Goal: Task Accomplishment & Management: Manage account settings

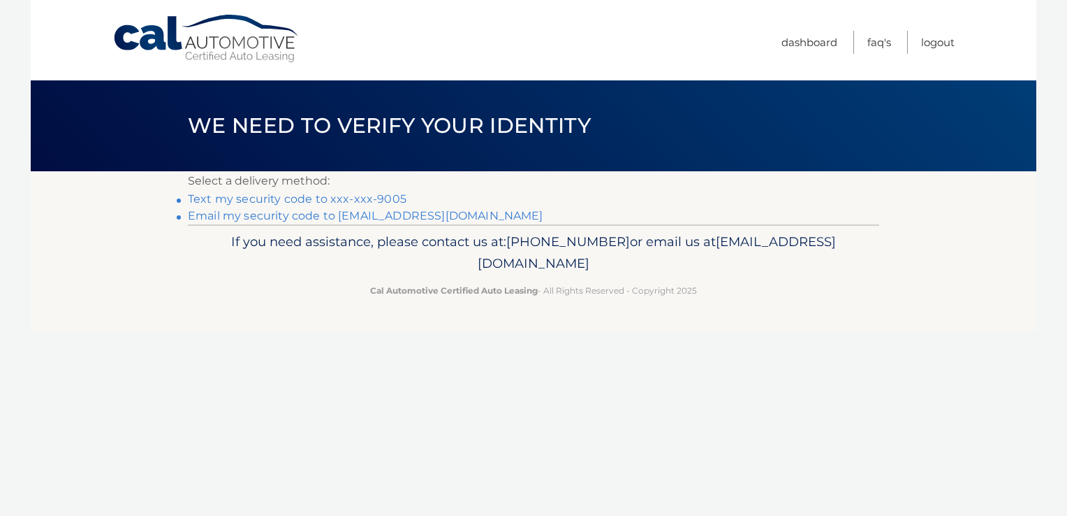
click at [465, 217] on link "Email my security code to [EMAIL_ADDRESS][DOMAIN_NAME]" at bounding box center [366, 215] width 356 height 13
click at [465, 217] on link "Email my security code to i***@championhcare.com" at bounding box center [366, 215] width 356 height 13
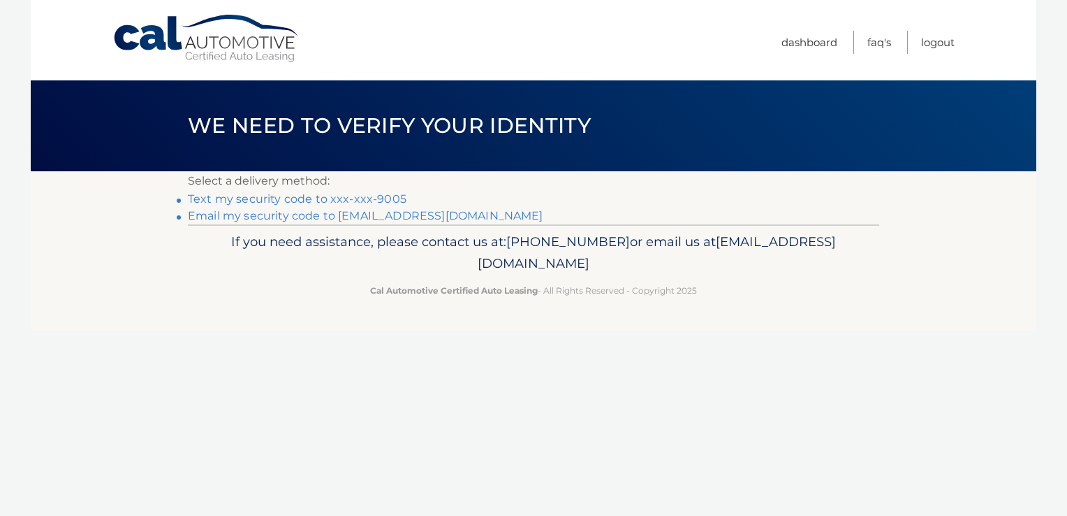
click at [465, 217] on link "Email my security code to i***@championhcare.com" at bounding box center [366, 215] width 356 height 13
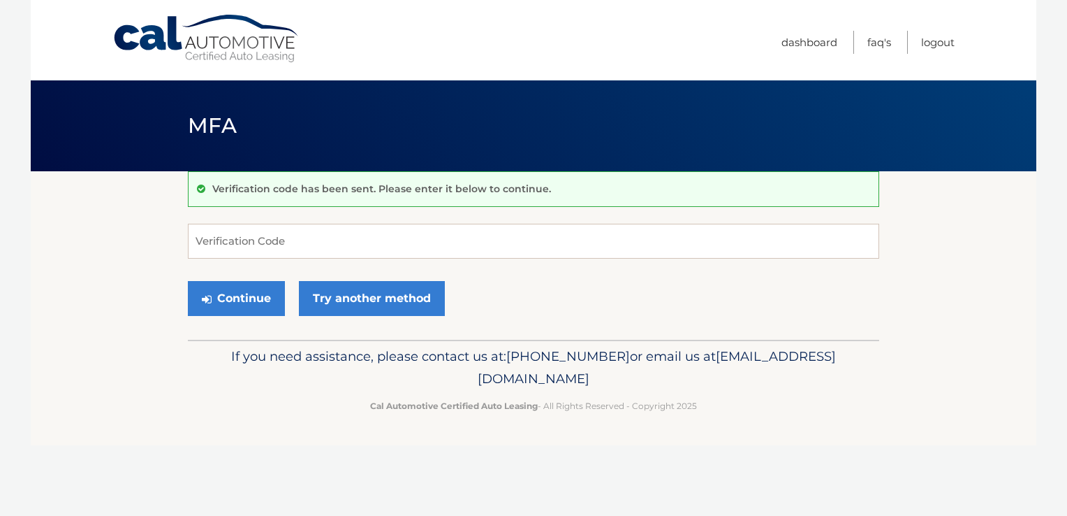
click at [465, 217] on div "Verification code has been sent. Please enter it below to continue. Verificatio…" at bounding box center [534, 255] width 692 height 168
click at [403, 248] on input "Verification Code" at bounding box center [534, 241] width 692 height 35
click at [228, 407] on p "Cal Automotive Certified Auto Leasing - All Rights Reserved - Copyright 2025" at bounding box center [533, 405] width 673 height 15
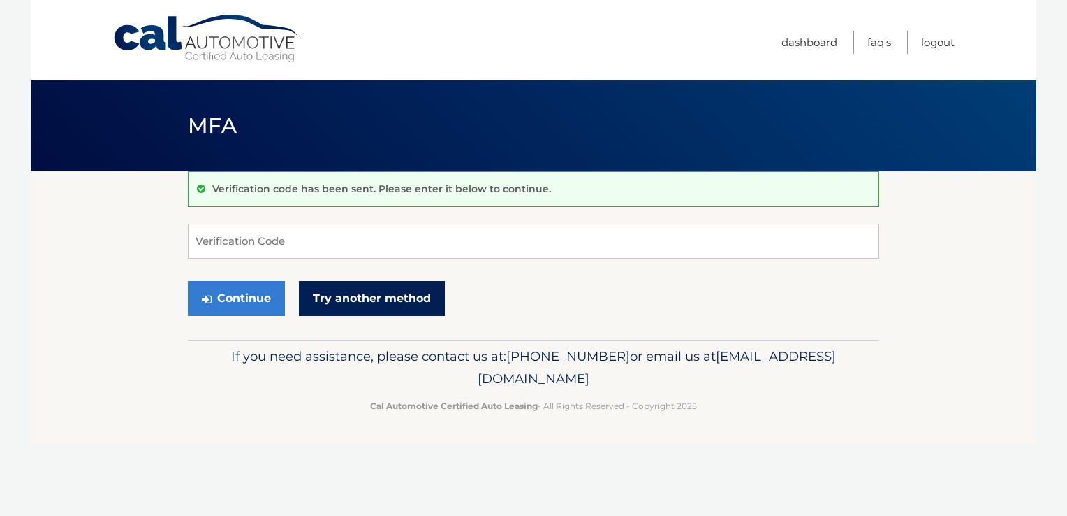
click at [338, 298] on link "Try another method" at bounding box center [372, 298] width 146 height 35
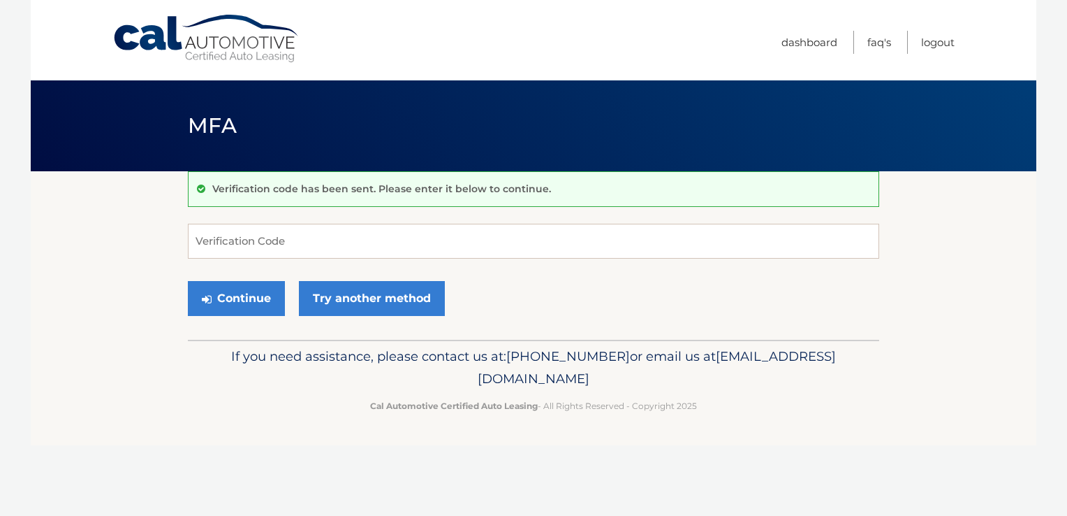
click at [52, 295] on section "Verification code has been sent. Please enter it below to continue. Verificatio…" at bounding box center [534, 255] width 1006 height 168
click at [956, 292] on section "Verification code has been sent. Please enter it below to continue. Verificatio…" at bounding box center [534, 255] width 1006 height 168
click at [422, 249] on input "Verification Code" at bounding box center [534, 241] width 692 height 35
paste input "821902"
click at [263, 300] on button "Continue" at bounding box center [236, 298] width 97 height 35
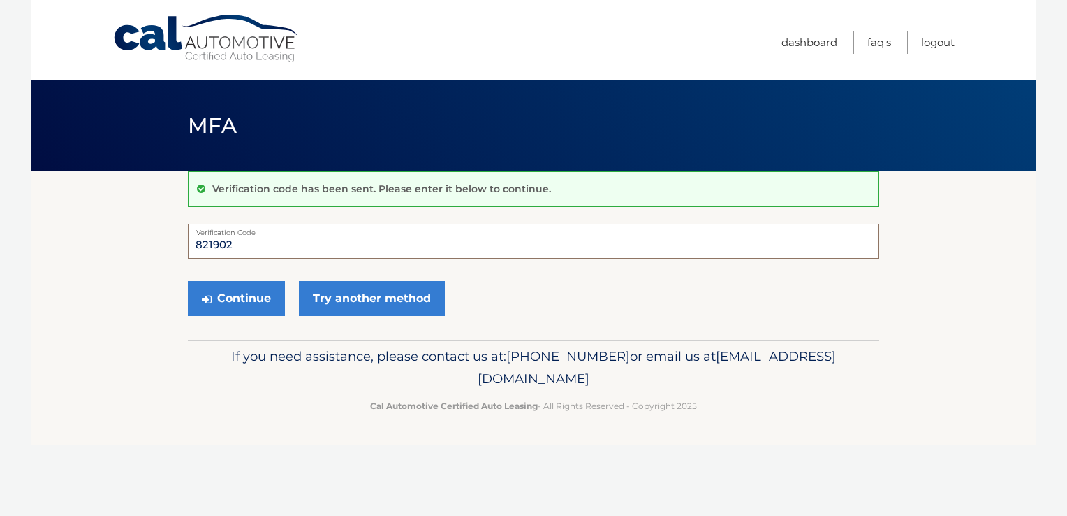
click at [282, 250] on input "821902" at bounding box center [534, 241] width 692 height 35
type input "821902"
click at [220, 286] on button "Continue" at bounding box center [236, 298] width 97 height 35
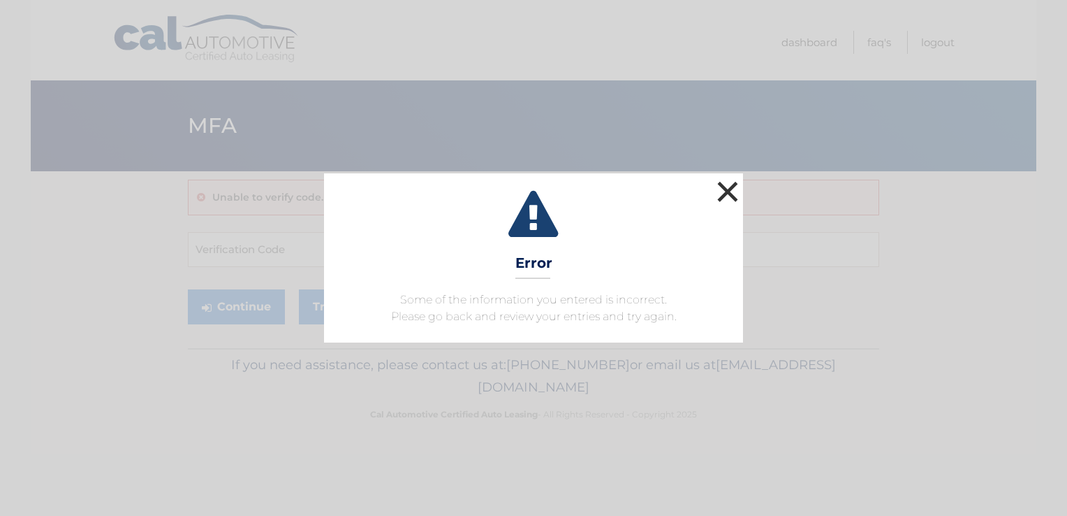
click at [720, 197] on button "×" at bounding box center [728, 191] width 28 height 28
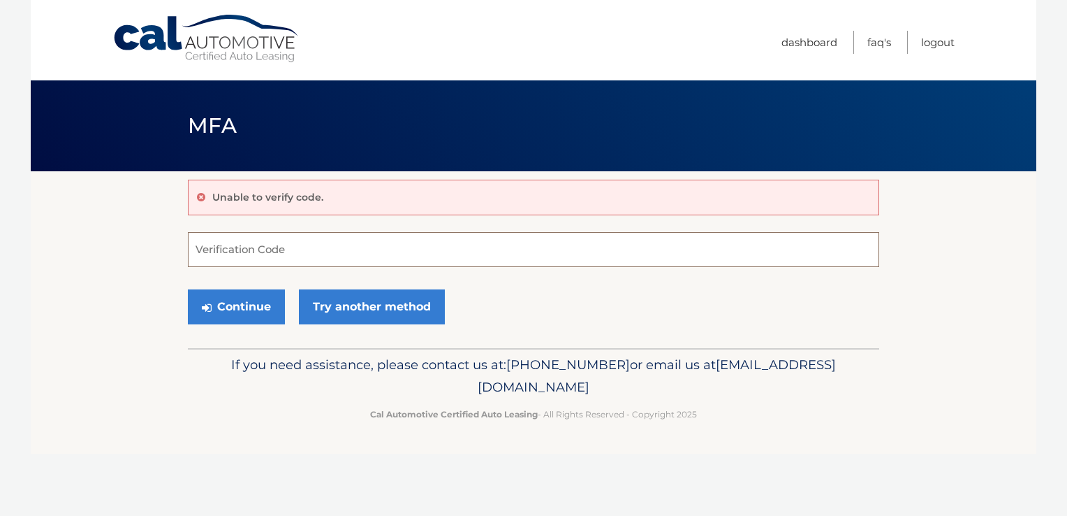
click at [299, 245] on input "Verification Code" at bounding box center [534, 249] width 692 height 35
click at [423, 252] on input "Verification Code" at bounding box center [534, 249] width 692 height 35
type input "821902"
click at [263, 304] on button "Continue" at bounding box center [236, 306] width 97 height 35
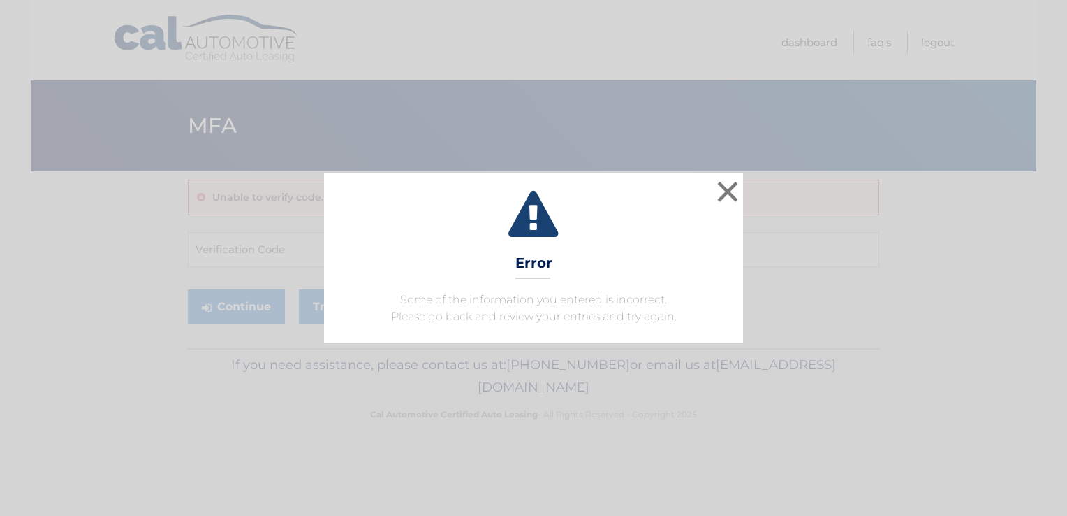
click at [970, 302] on div "× Error Some of the information you entered is incorrect. Please go back and re…" at bounding box center [534, 257] width 1056 height 169
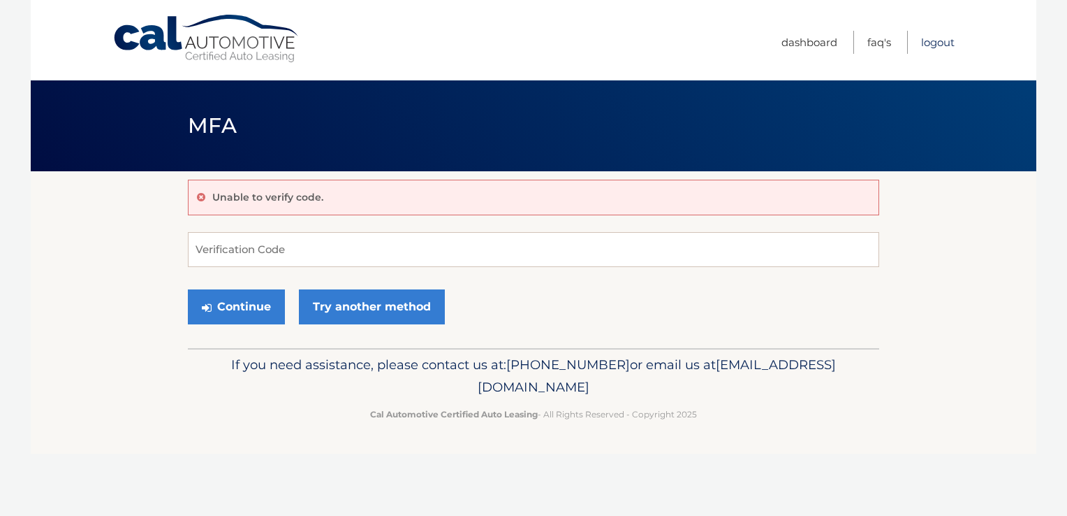
click at [943, 45] on link "Logout" at bounding box center [938, 42] width 34 height 23
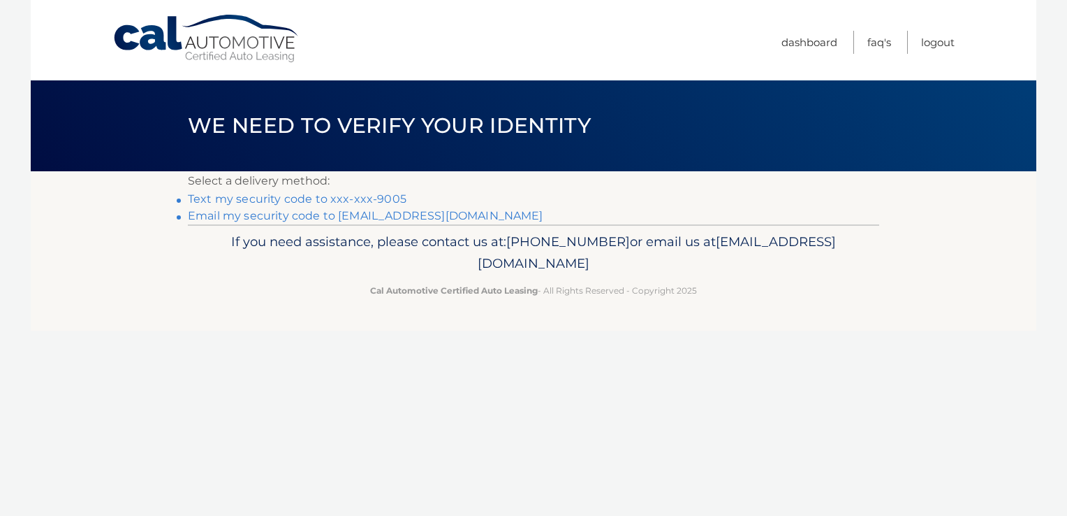
click at [399, 219] on link "Email my security code to [EMAIL_ADDRESS][DOMAIN_NAME]" at bounding box center [366, 215] width 356 height 13
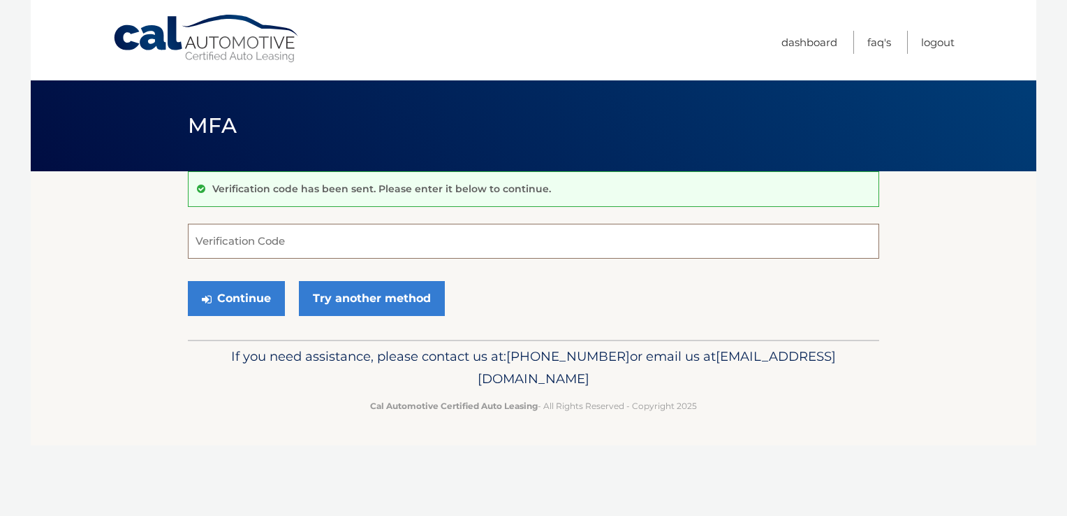
click at [363, 253] on input "Verification Code" at bounding box center [534, 241] width 692 height 35
click at [363, 242] on input "Verification Code" at bounding box center [534, 241] width 692 height 35
paste input "906108"
type input "906108"
click at [244, 303] on button "Continue" at bounding box center [236, 298] width 97 height 35
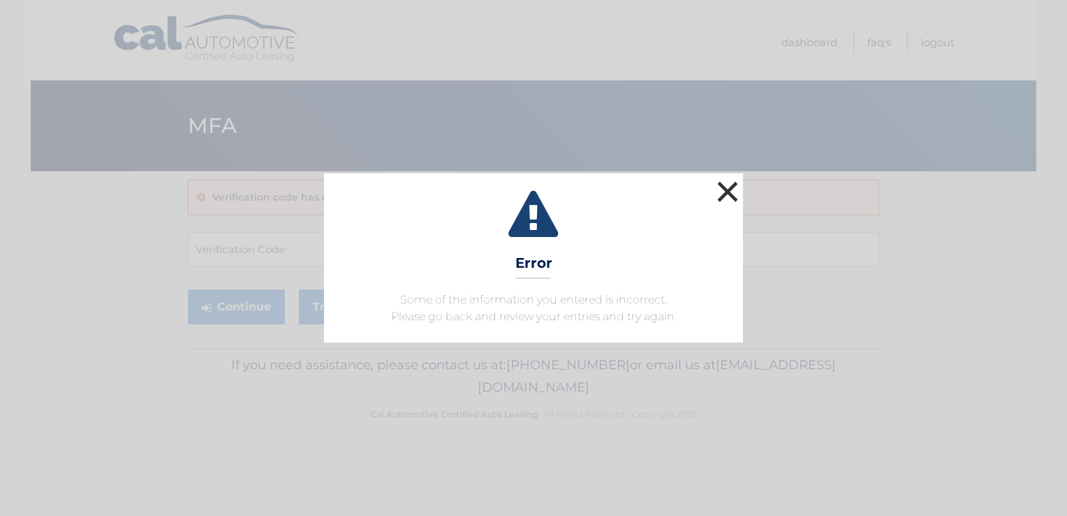
click at [724, 198] on button "×" at bounding box center [728, 191] width 28 height 28
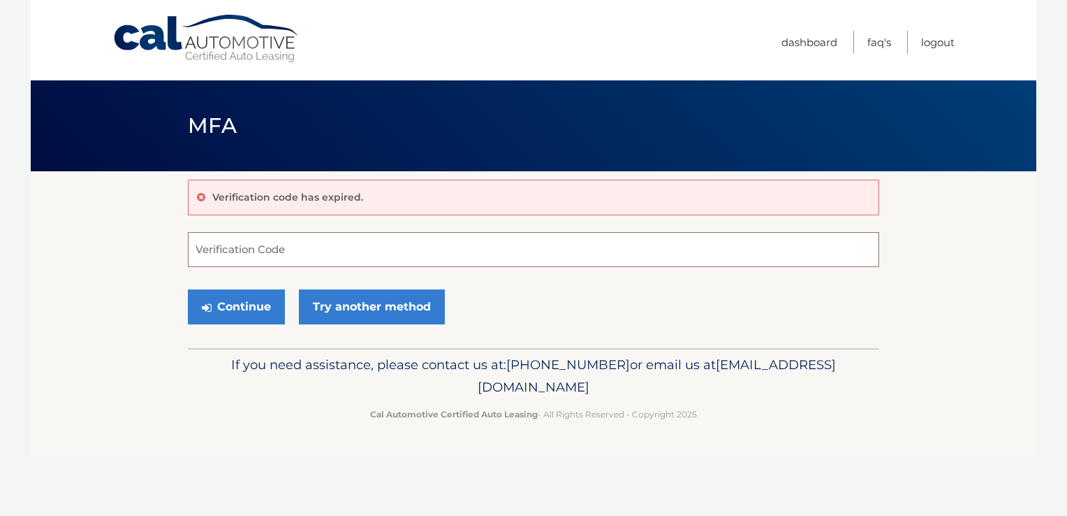
click at [407, 257] on input "Verification Code" at bounding box center [534, 249] width 692 height 35
click at [438, 250] on input "Verification Code" at bounding box center [534, 249] width 692 height 35
type input "906108"
click at [241, 301] on button "Continue" at bounding box center [236, 306] width 97 height 35
